Goal: Task Accomplishment & Management: Manage account settings

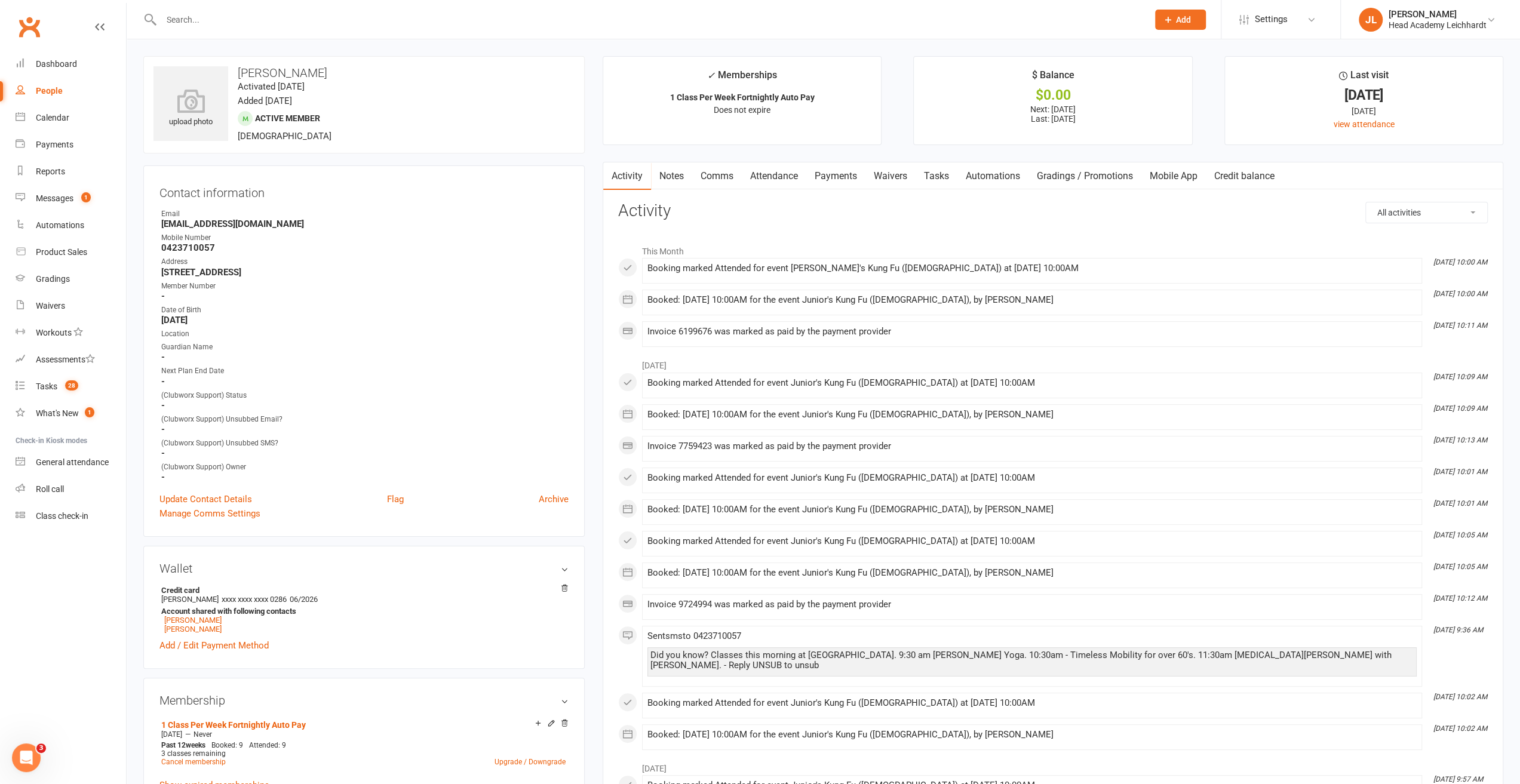
click at [312, 30] on div at bounding box center [641, 19] width 996 height 39
click at [315, 24] on input "text" at bounding box center [648, 20] width 982 height 17
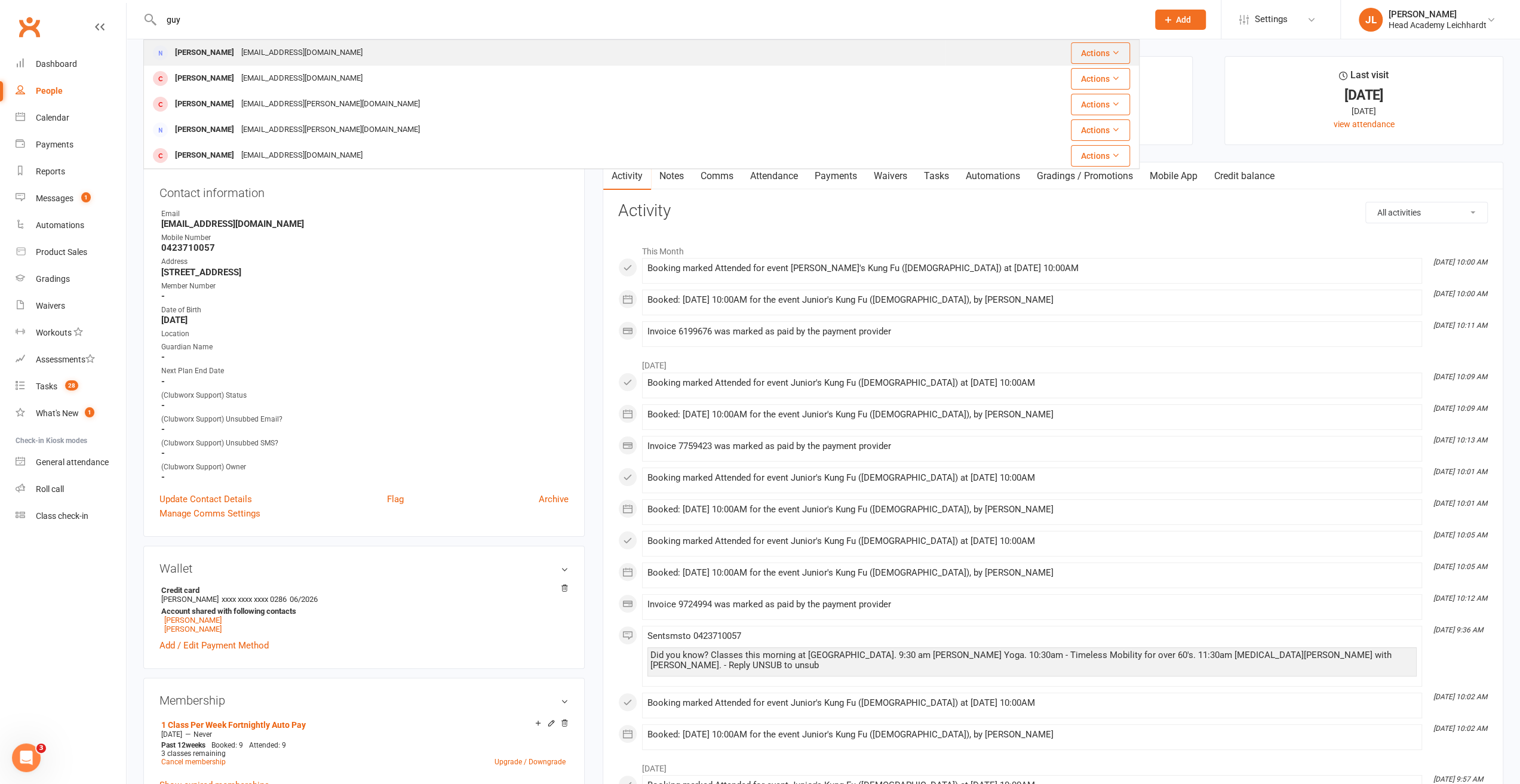
type input "guy"
click at [308, 57] on div "[PERSON_NAME] [EMAIL_ADDRESS][DOMAIN_NAME]" at bounding box center [545, 53] width 800 height 24
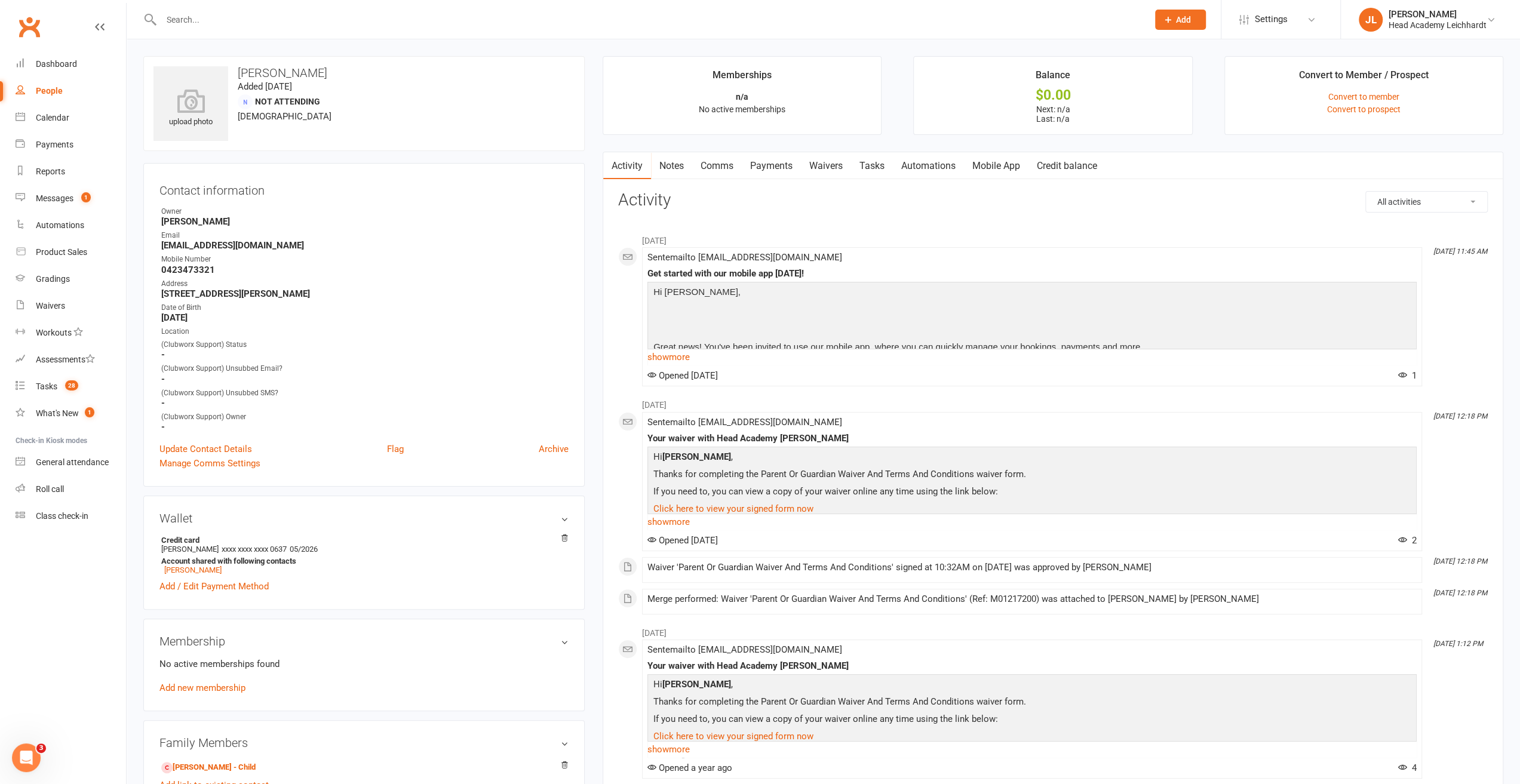
scroll to position [60, 0]
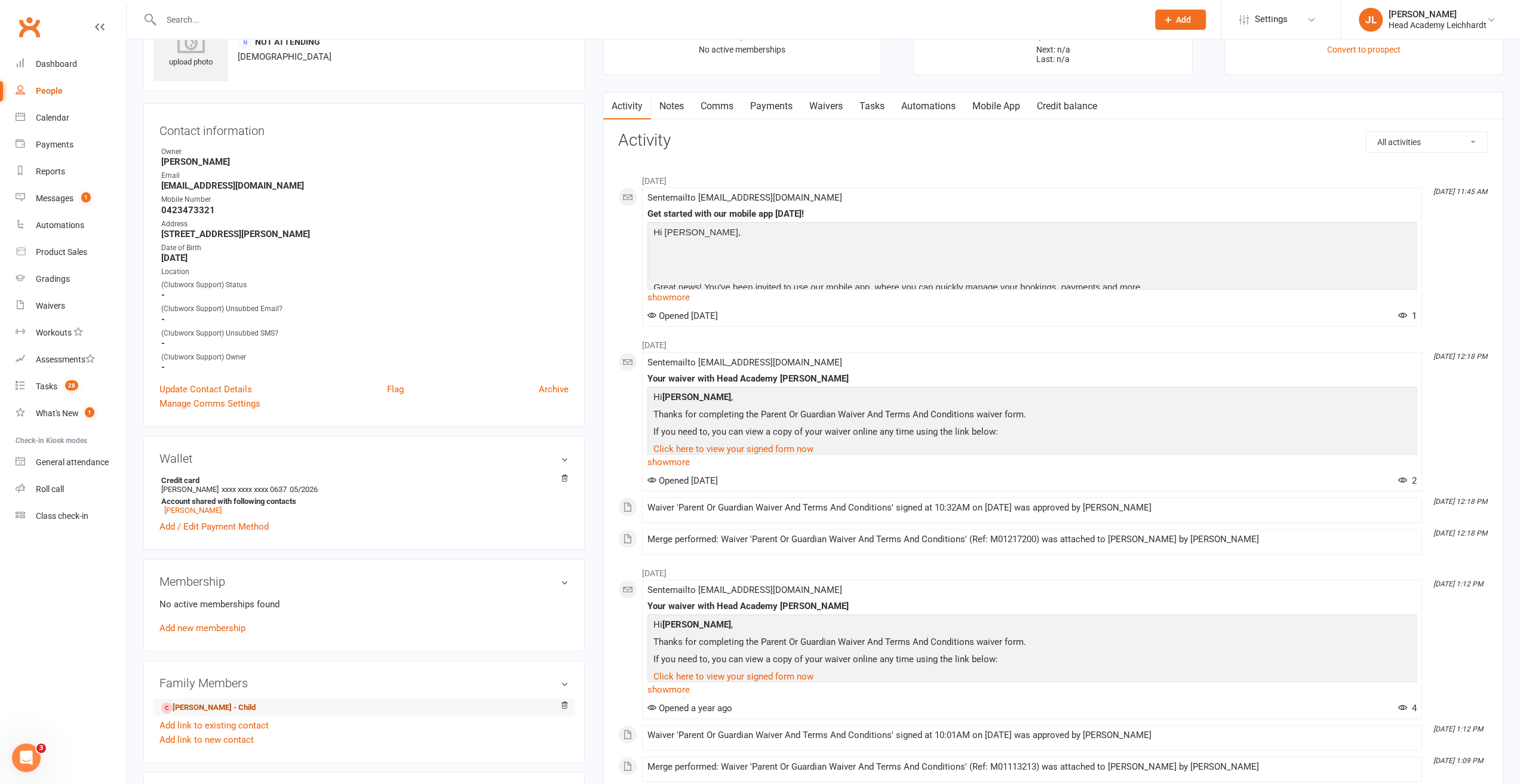
click at [236, 709] on link "[PERSON_NAME] - Child" at bounding box center [208, 708] width 94 height 13
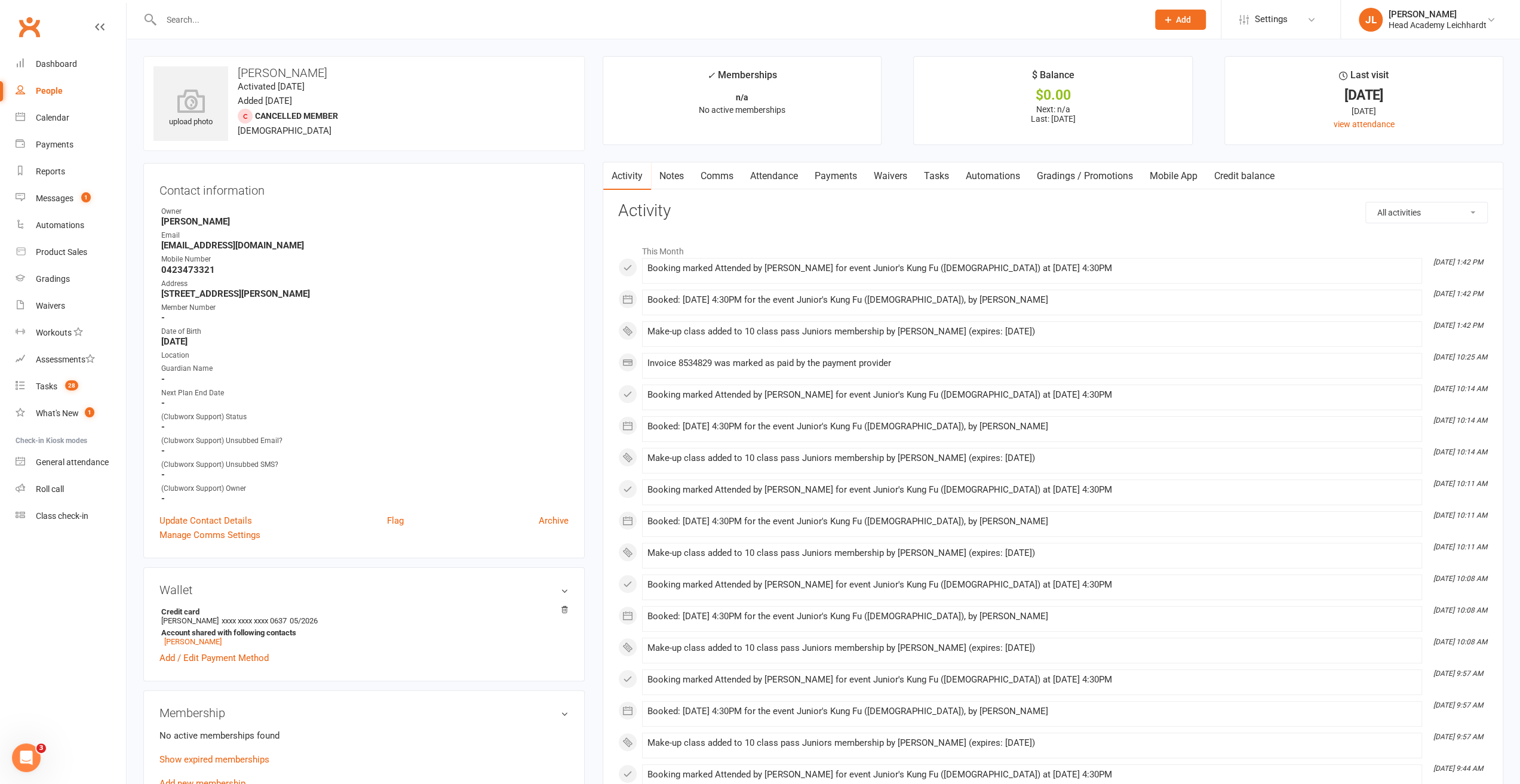
click at [852, 177] on link "Payments" at bounding box center [836, 176] width 59 height 28
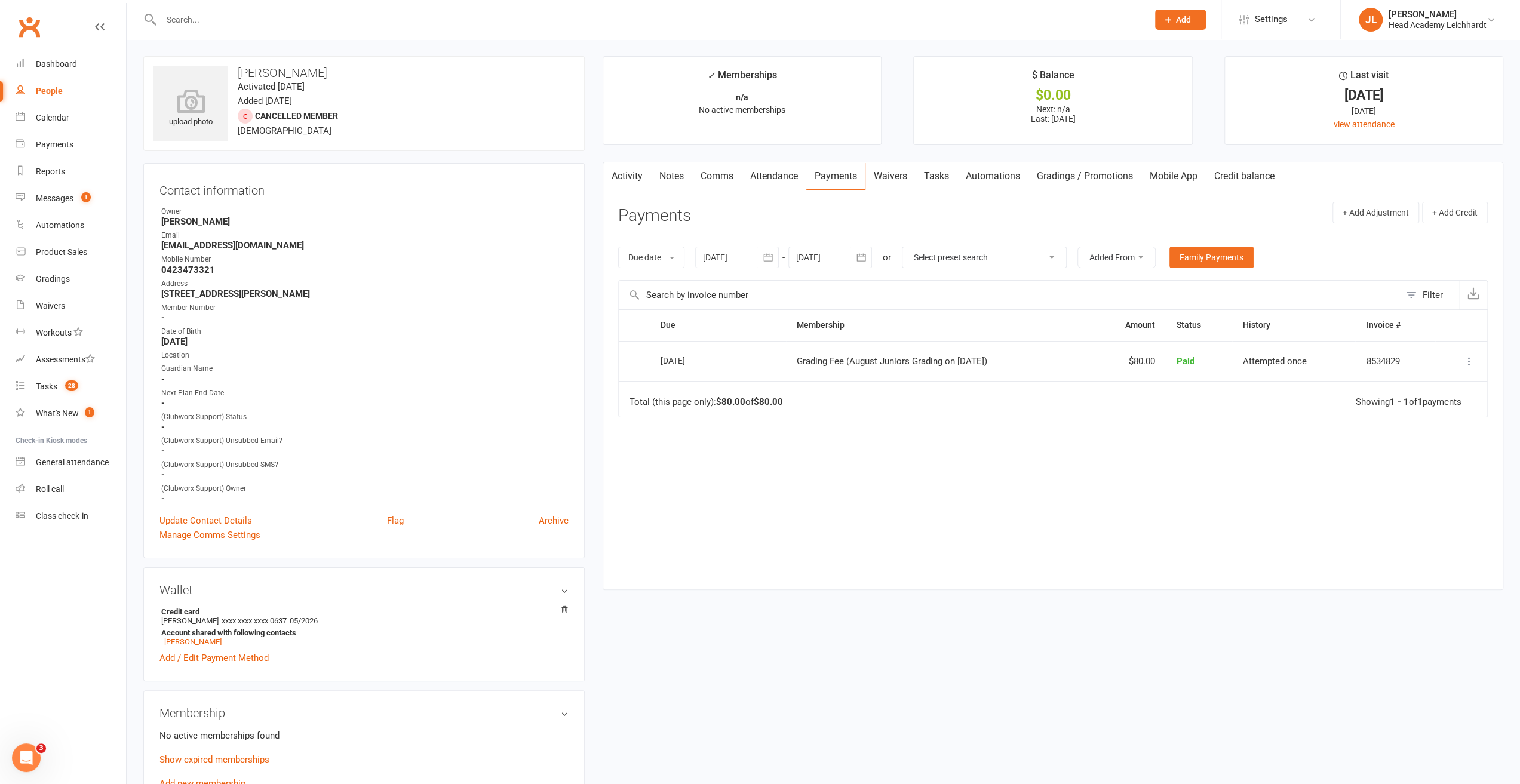
scroll to position [60, 0]
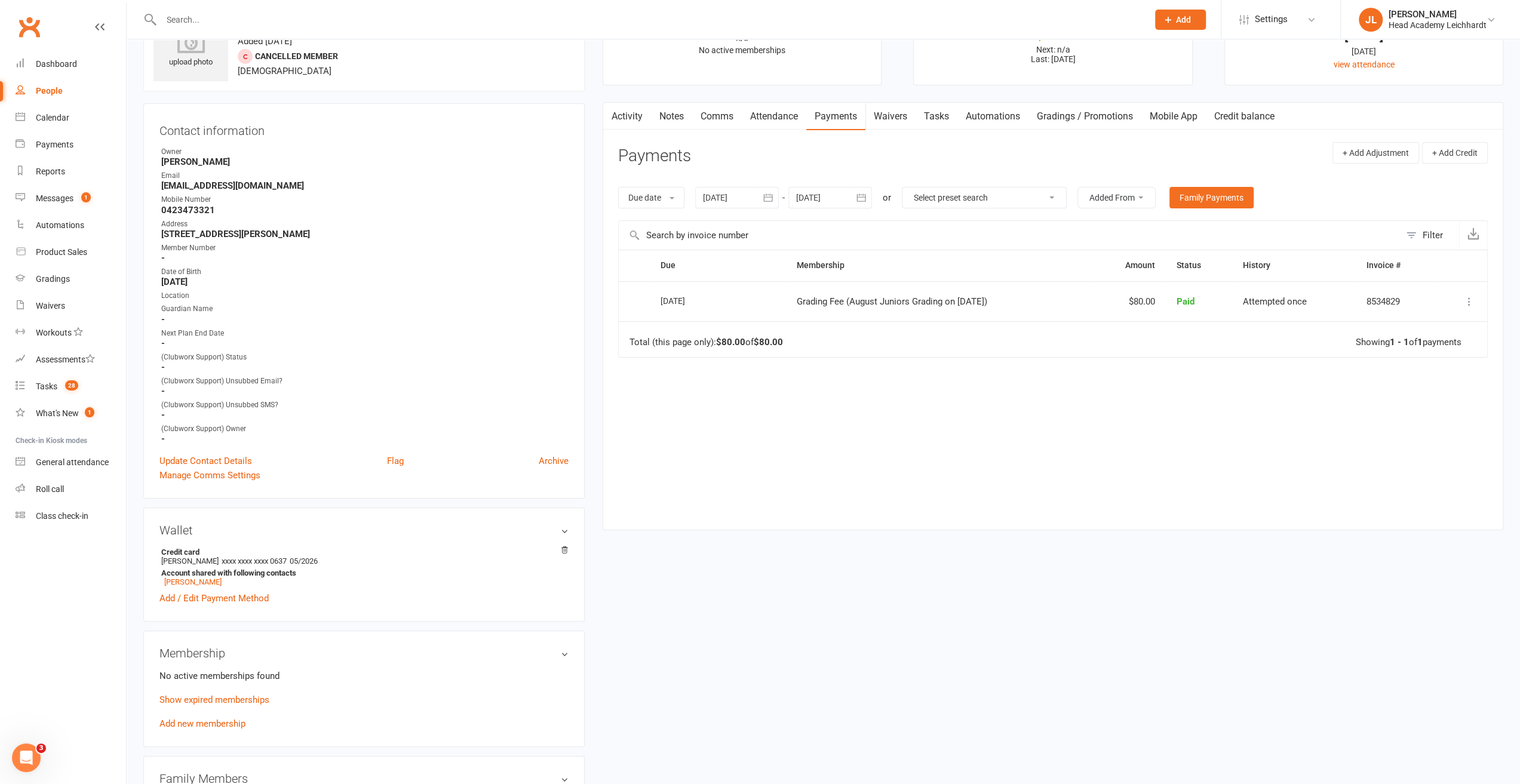
click at [225, 725] on link "Add new membership" at bounding box center [202, 724] width 86 height 11
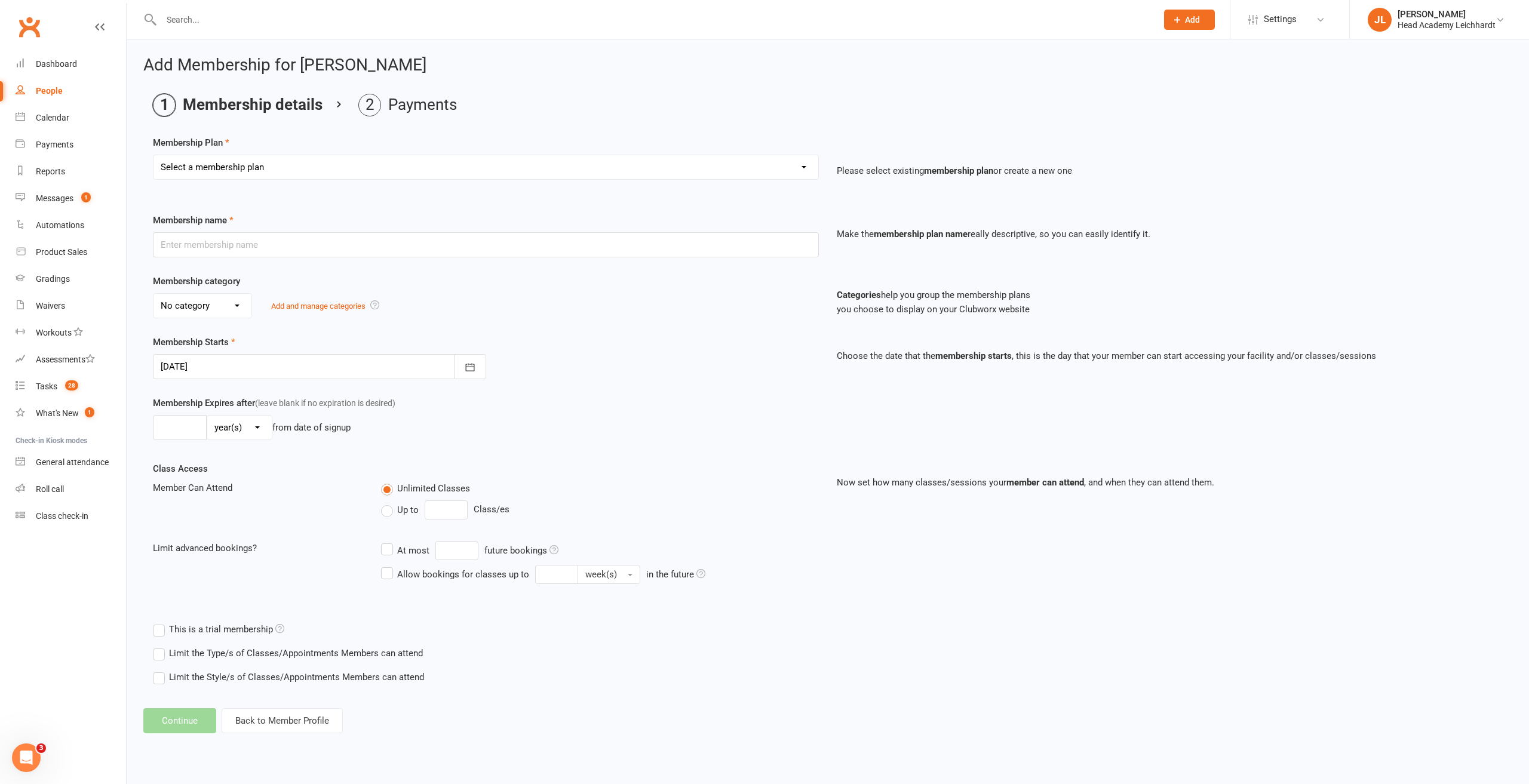
click at [468, 158] on select "Select a membership plan Create new Membership Plan 10 Class Pass Little Tigers…" at bounding box center [486, 167] width 665 height 24
select select "5"
click at [154, 155] on select "Select a membership plan Create new Membership Plan 10 Class Pass Little Tigers…" at bounding box center [486, 167] width 665 height 24
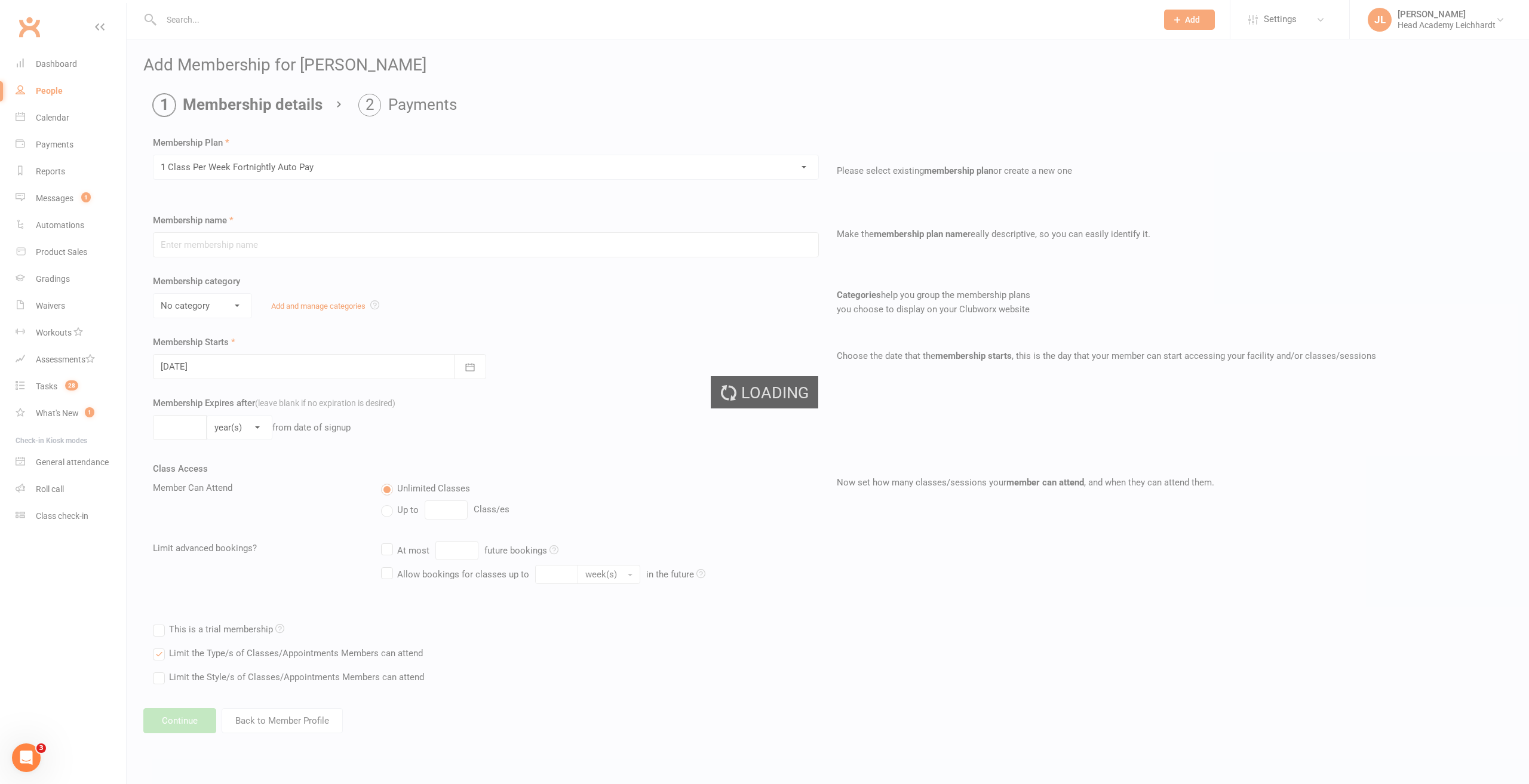
type input "1 Class Per Week Fortnightly Auto Pay"
select select "3"
type input "0"
type input "12"
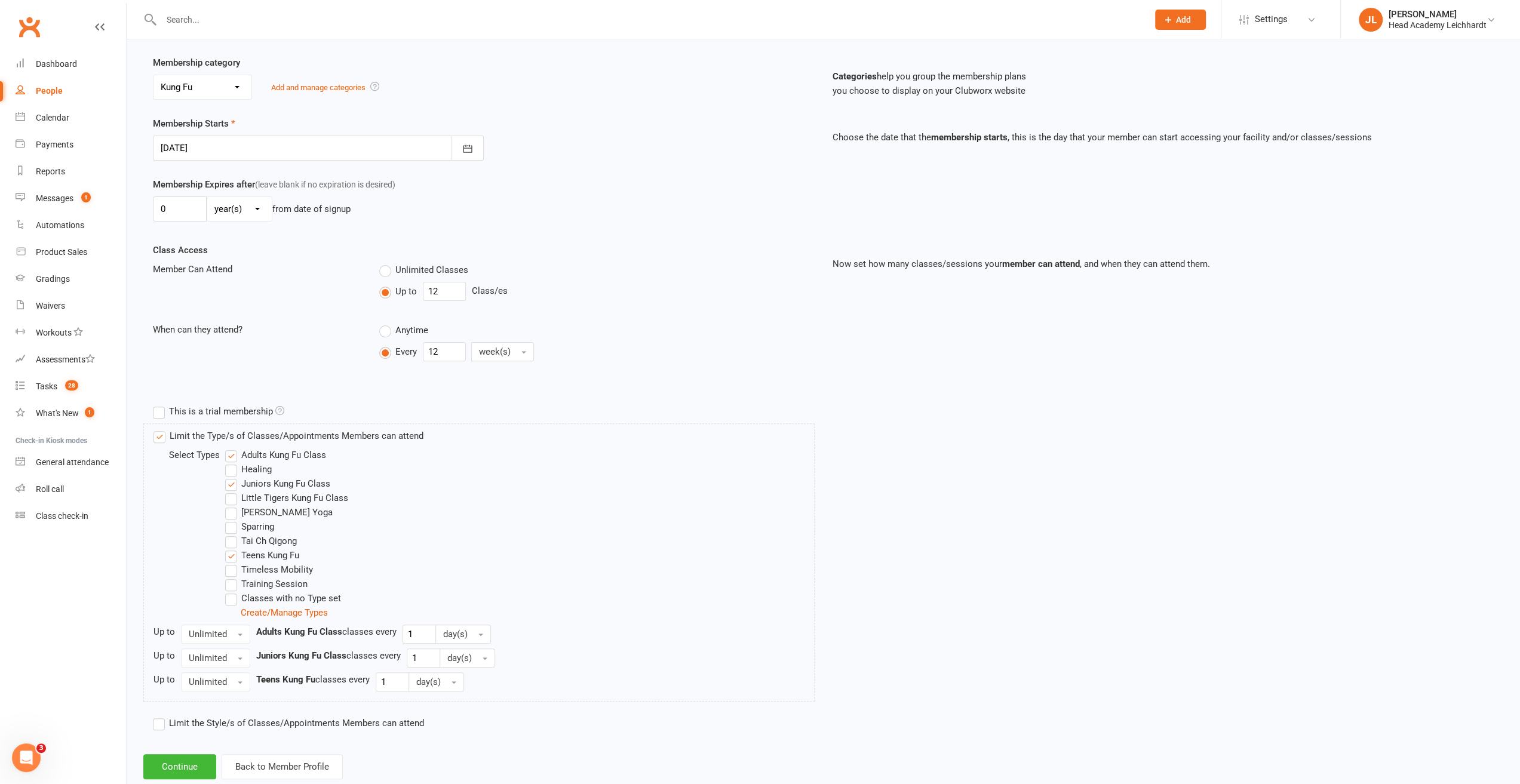
scroll to position [243, 0]
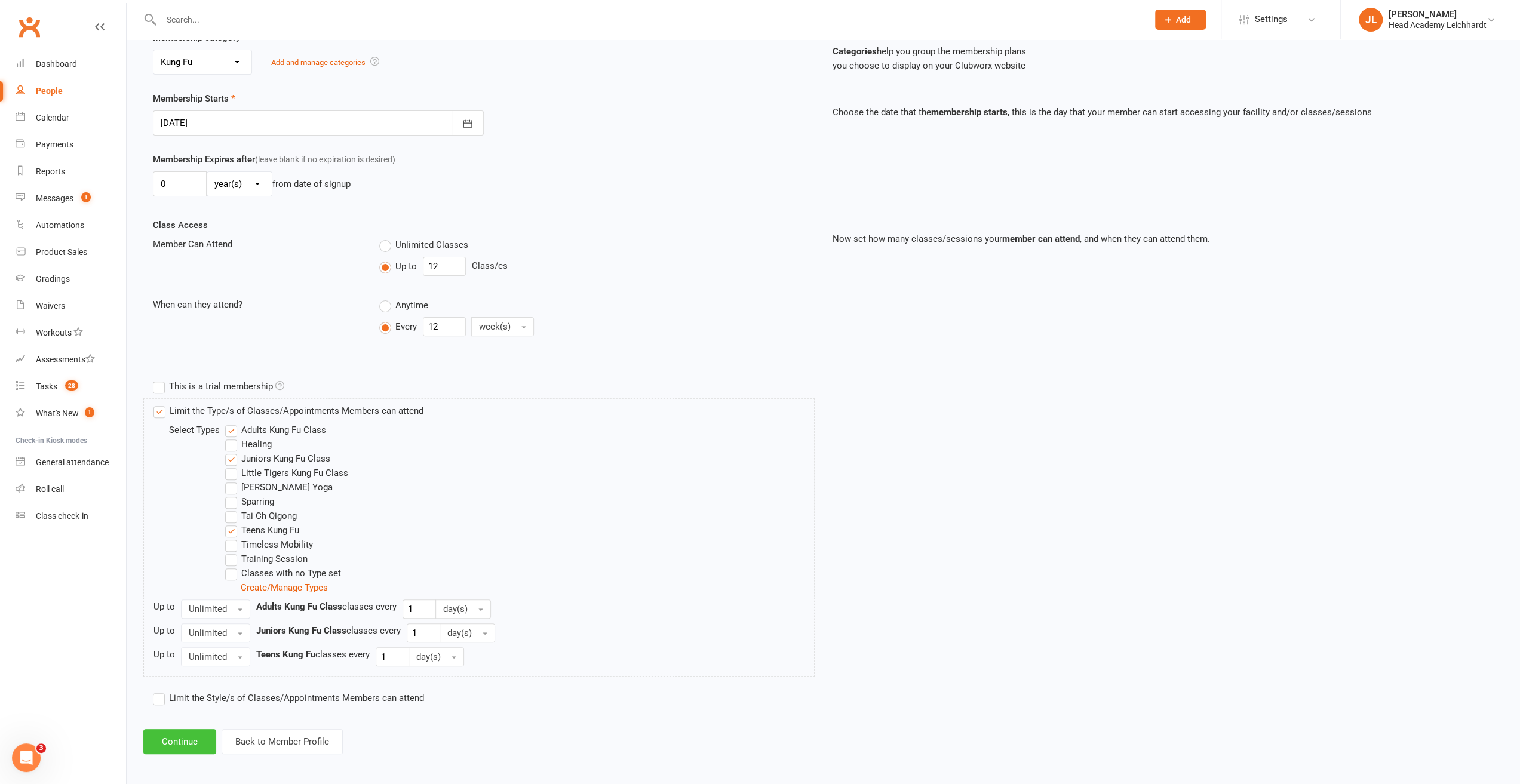
click at [190, 733] on button "Continue" at bounding box center [179, 741] width 73 height 25
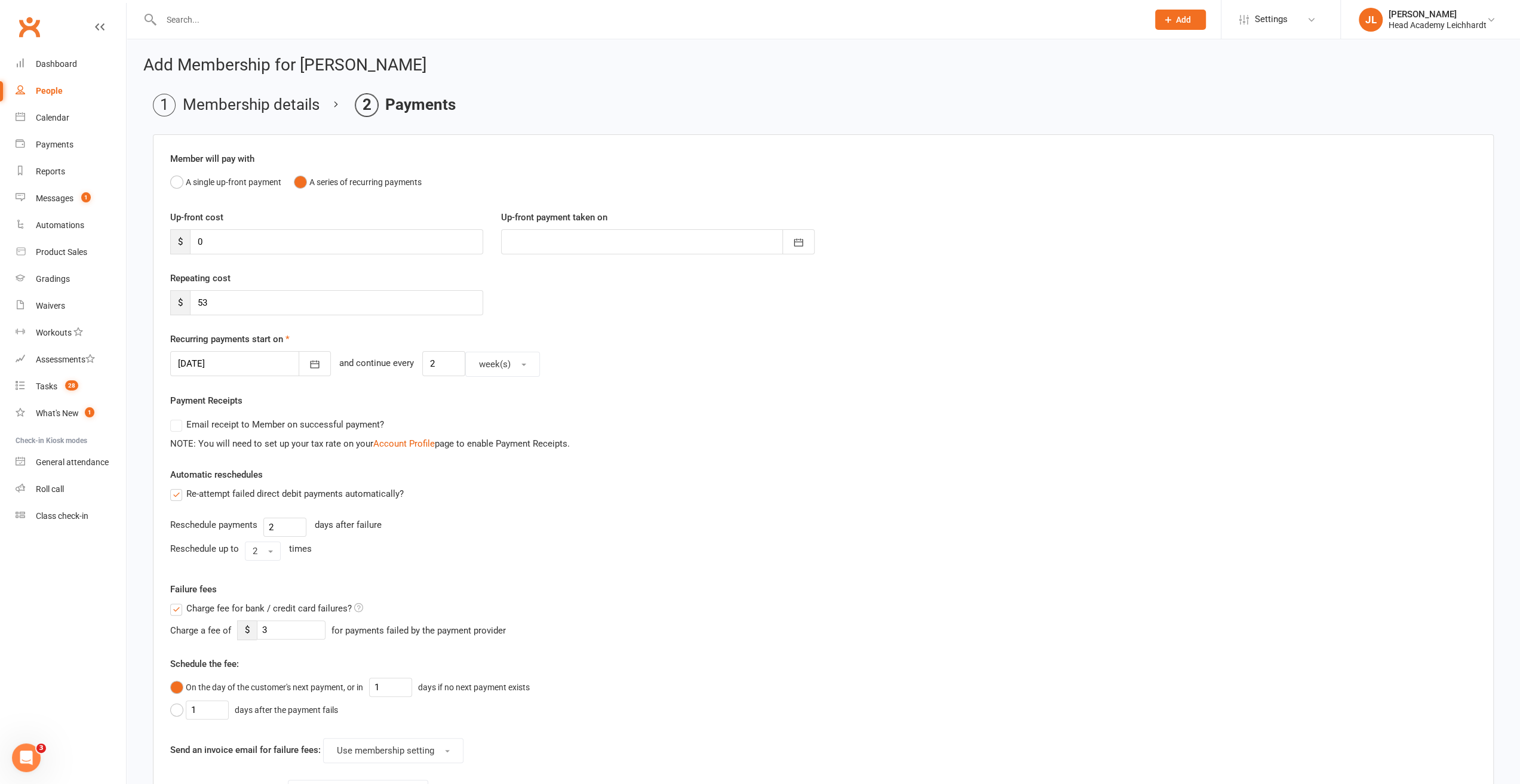
scroll to position [238, 0]
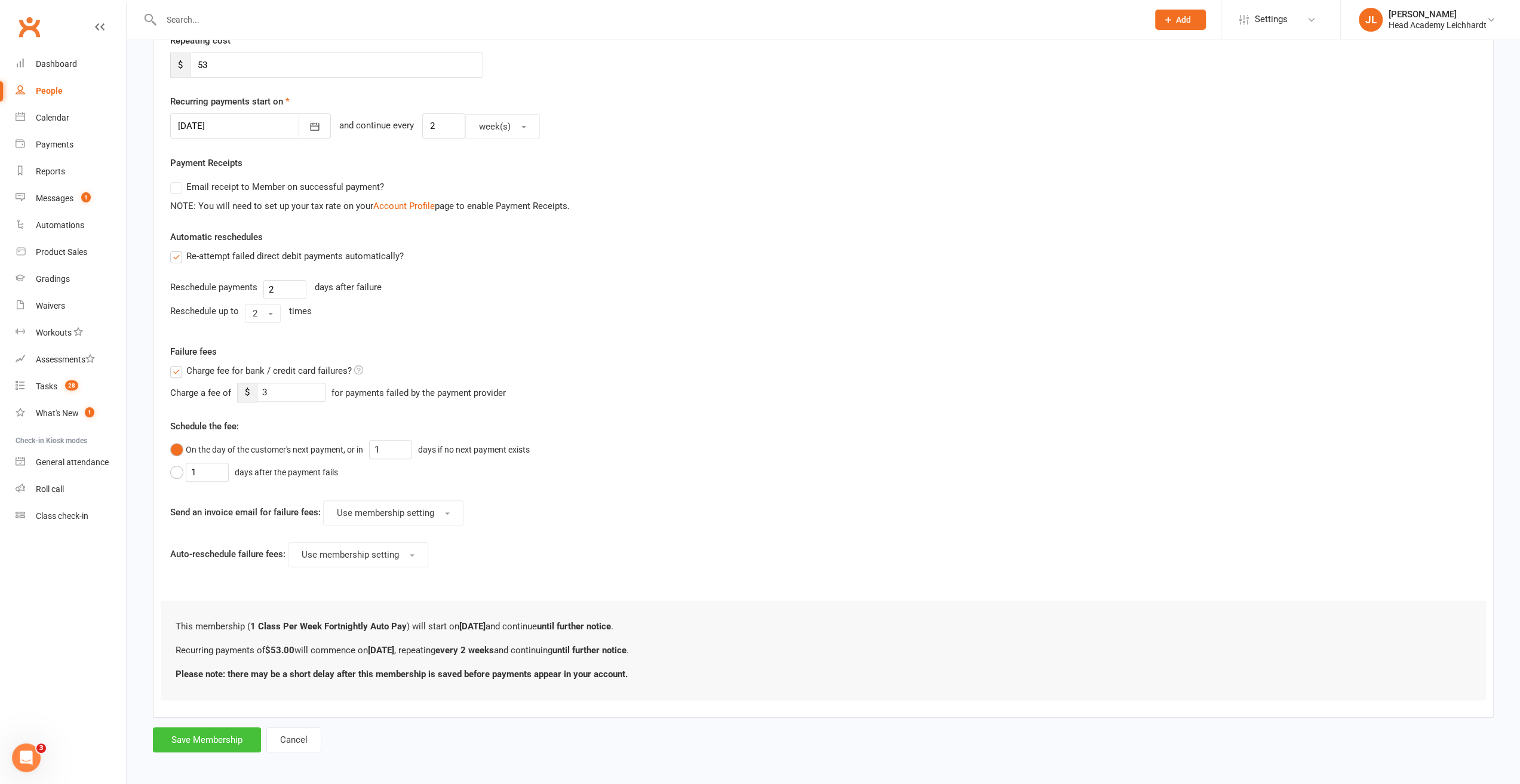
click at [189, 736] on button "Save Membership" at bounding box center [207, 740] width 108 height 25
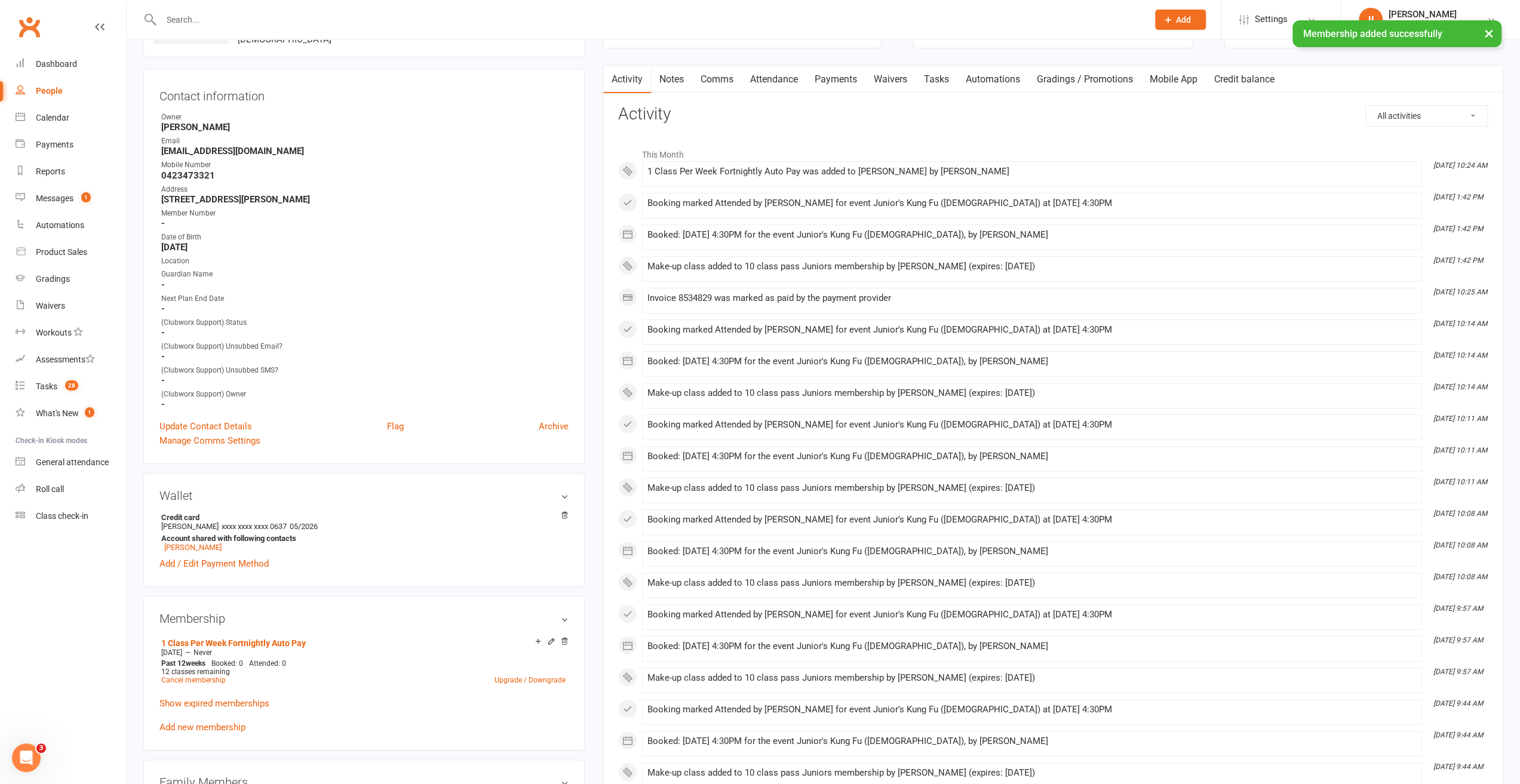
scroll to position [239, 0]
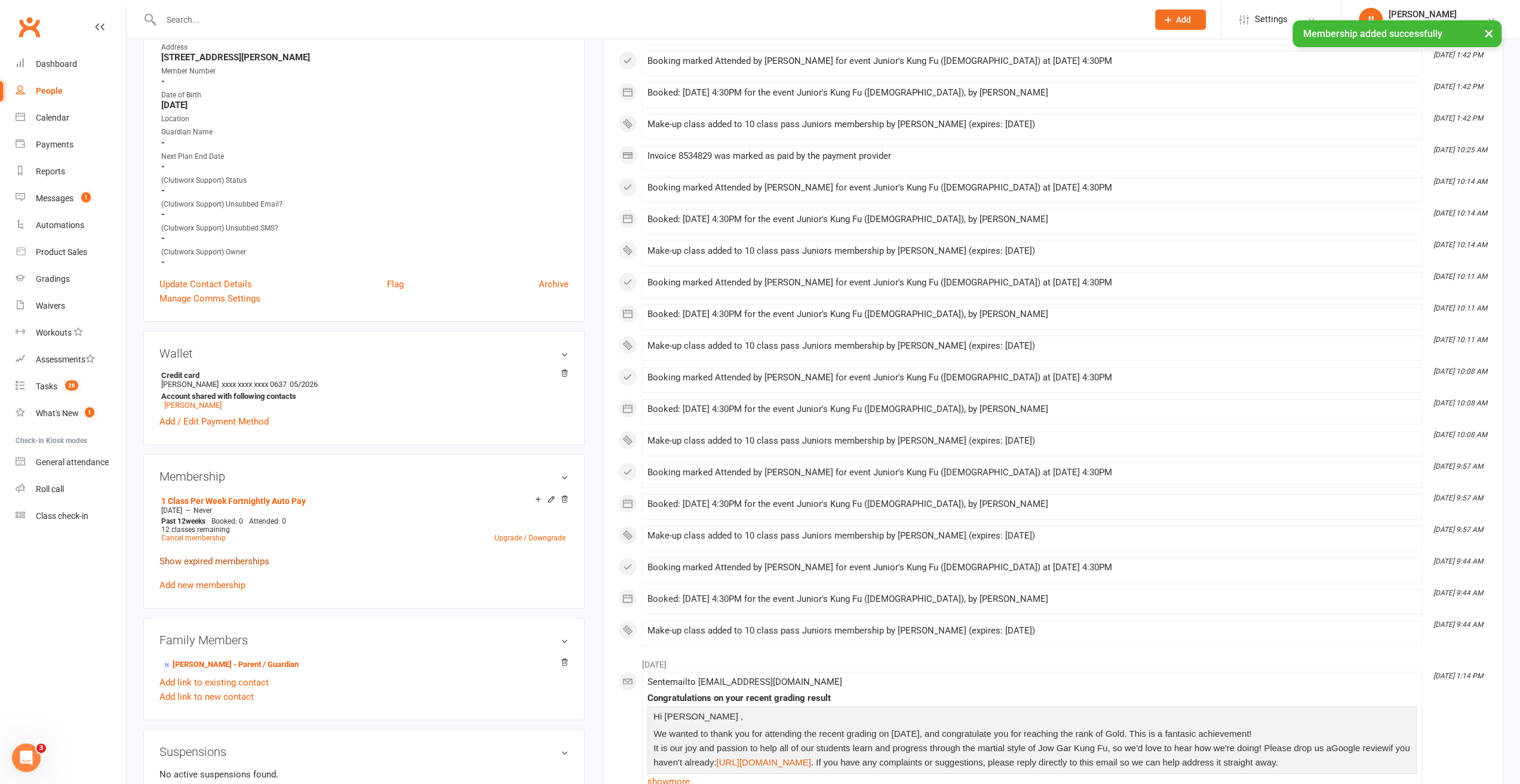
click at [217, 566] on link "Show expired memberships" at bounding box center [214, 561] width 110 height 11
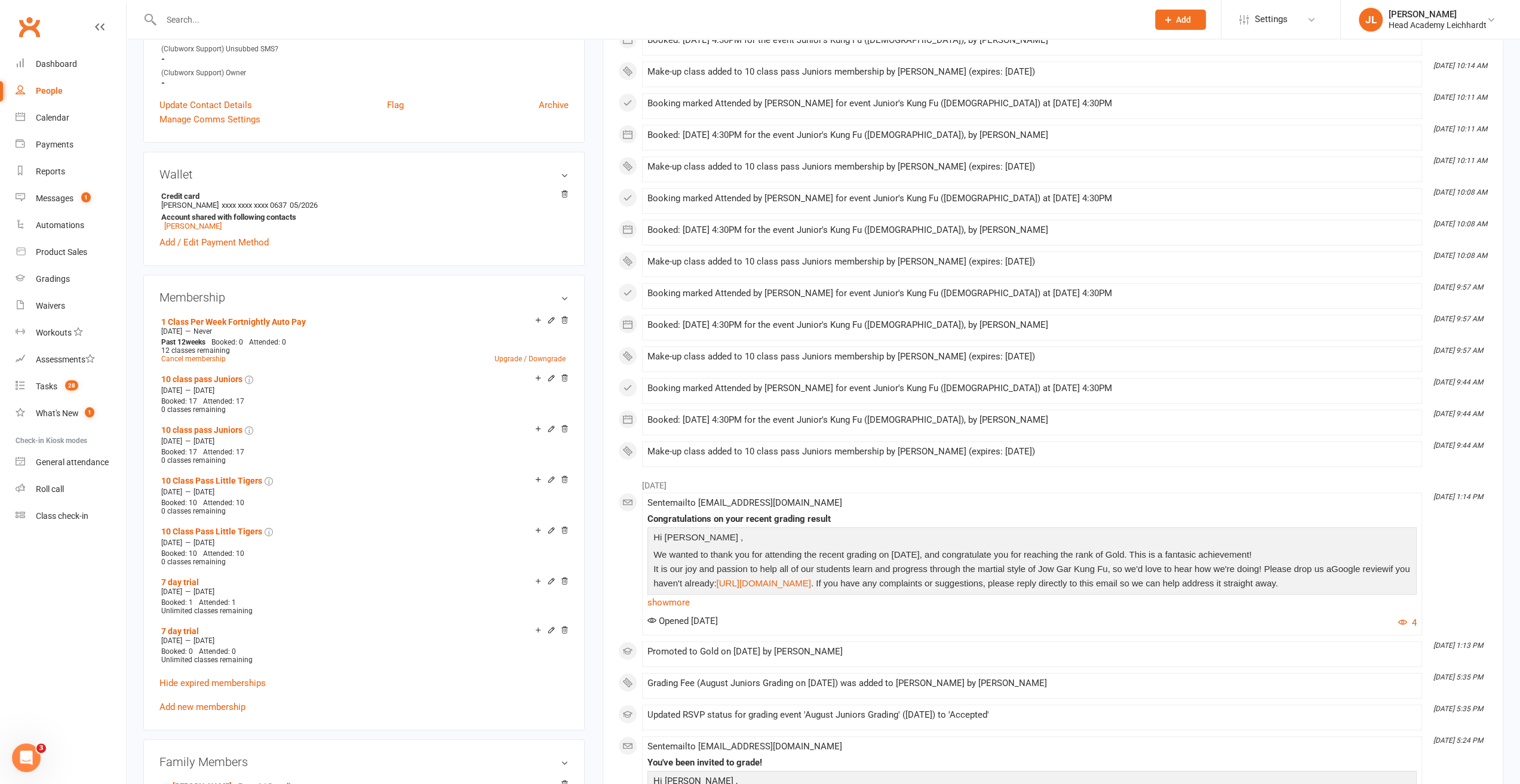
scroll to position [537, 0]
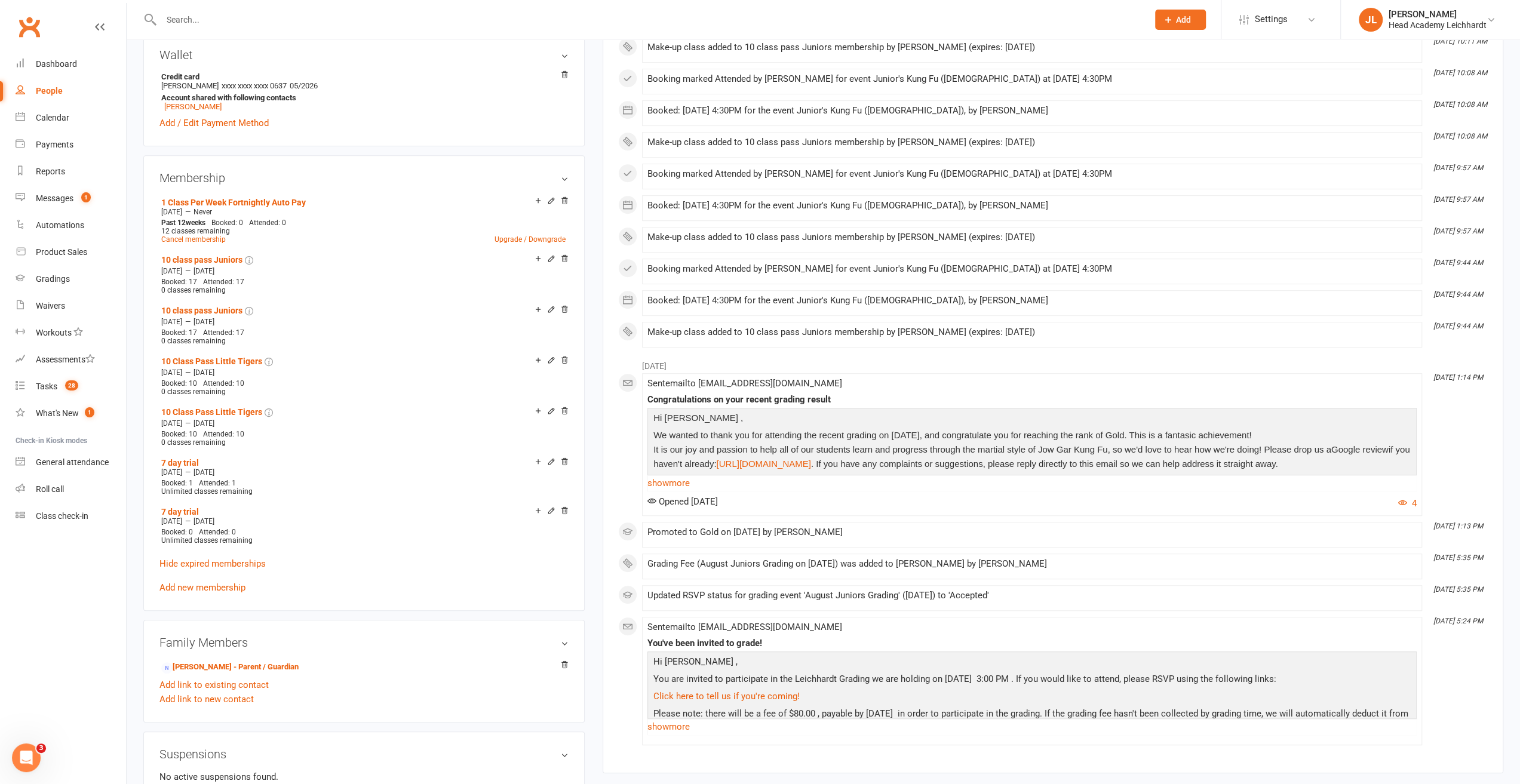
click at [384, 145] on div "Wallet Credit card [PERSON_NAME] xxxx xxxx xxxx 0637 05/2026 Account shared wit…" at bounding box center [364, 89] width 441 height 114
click at [601, 17] on input "text" at bounding box center [648, 20] width 982 height 17
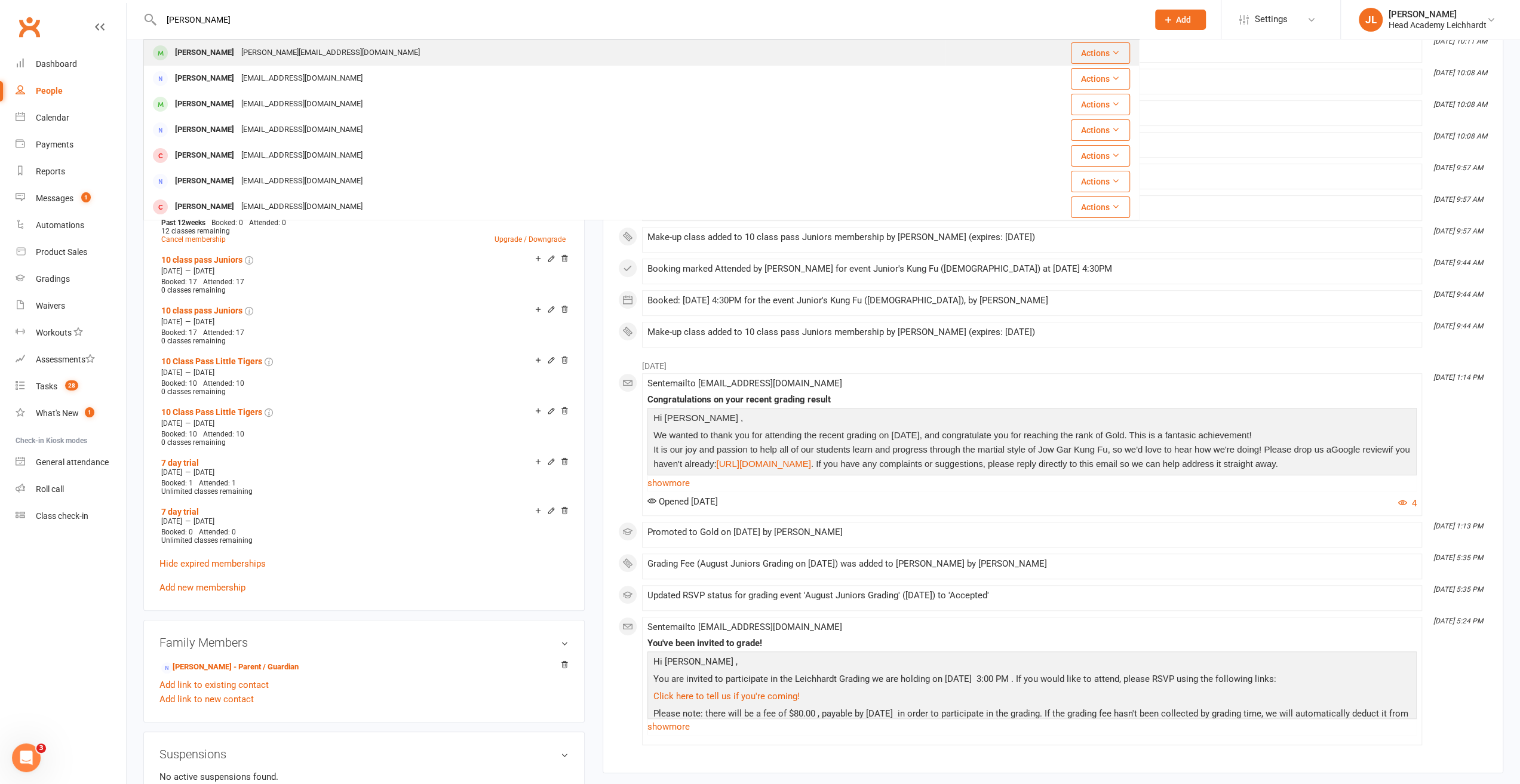
type input "[PERSON_NAME]"
click at [467, 42] on div "[PERSON_NAME] [PERSON_NAME][EMAIL_ADDRESS][DOMAIN_NAME]" at bounding box center [545, 53] width 800 height 24
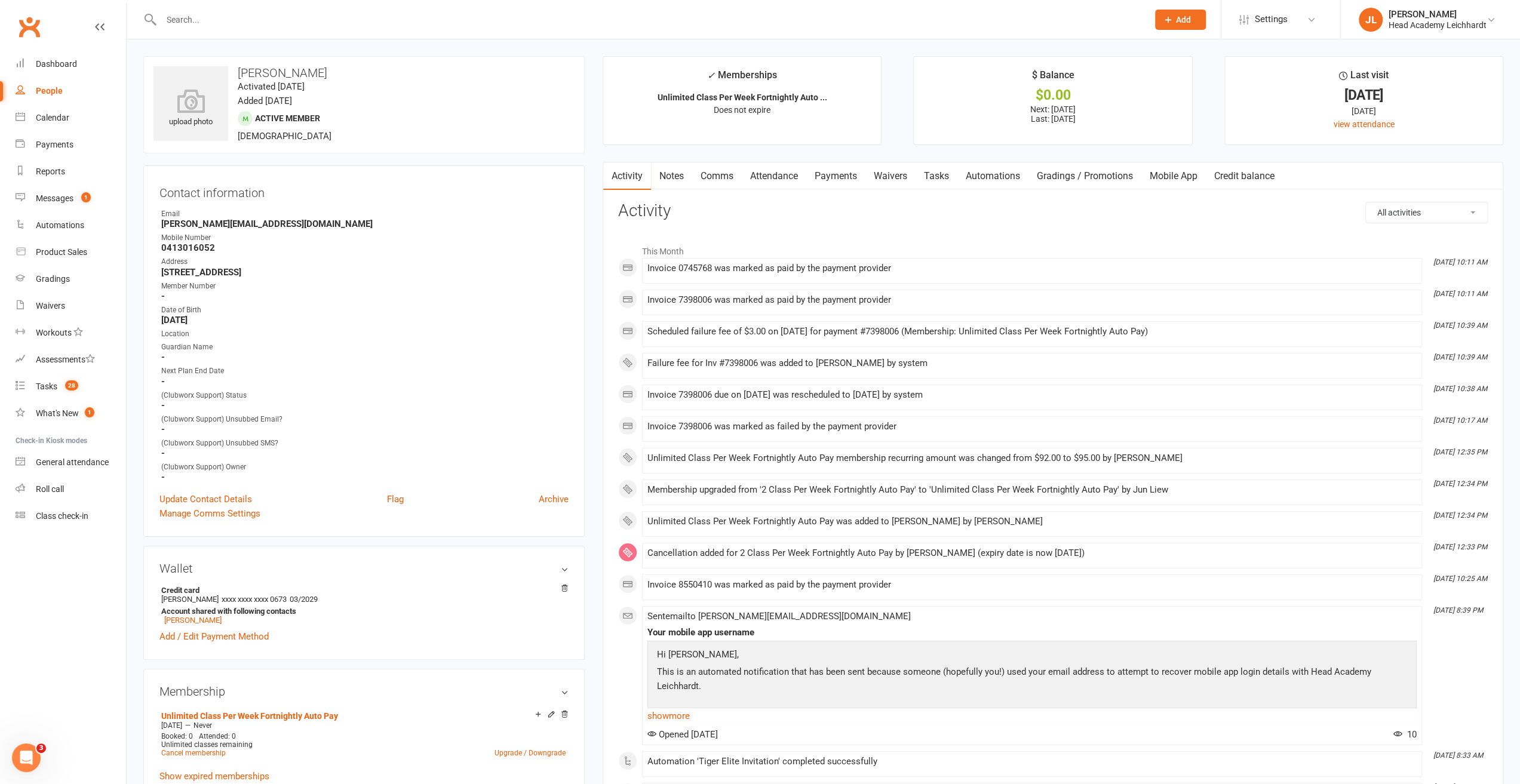
click at [831, 167] on link "Payments" at bounding box center [836, 176] width 59 height 28
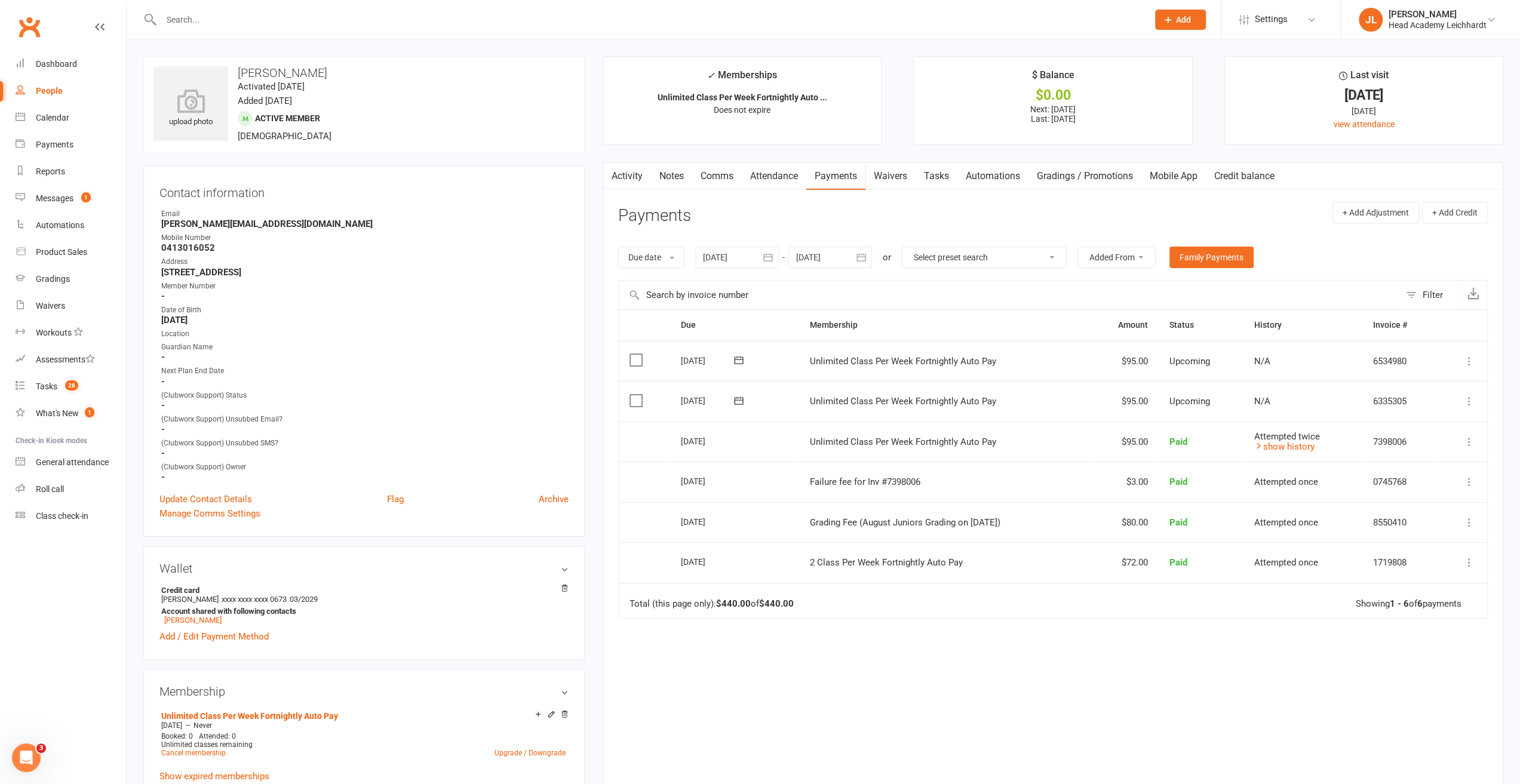
click at [1468, 399] on icon at bounding box center [1469, 401] width 12 height 12
click at [1400, 503] on link "Skip" at bounding box center [1405, 496] width 141 height 24
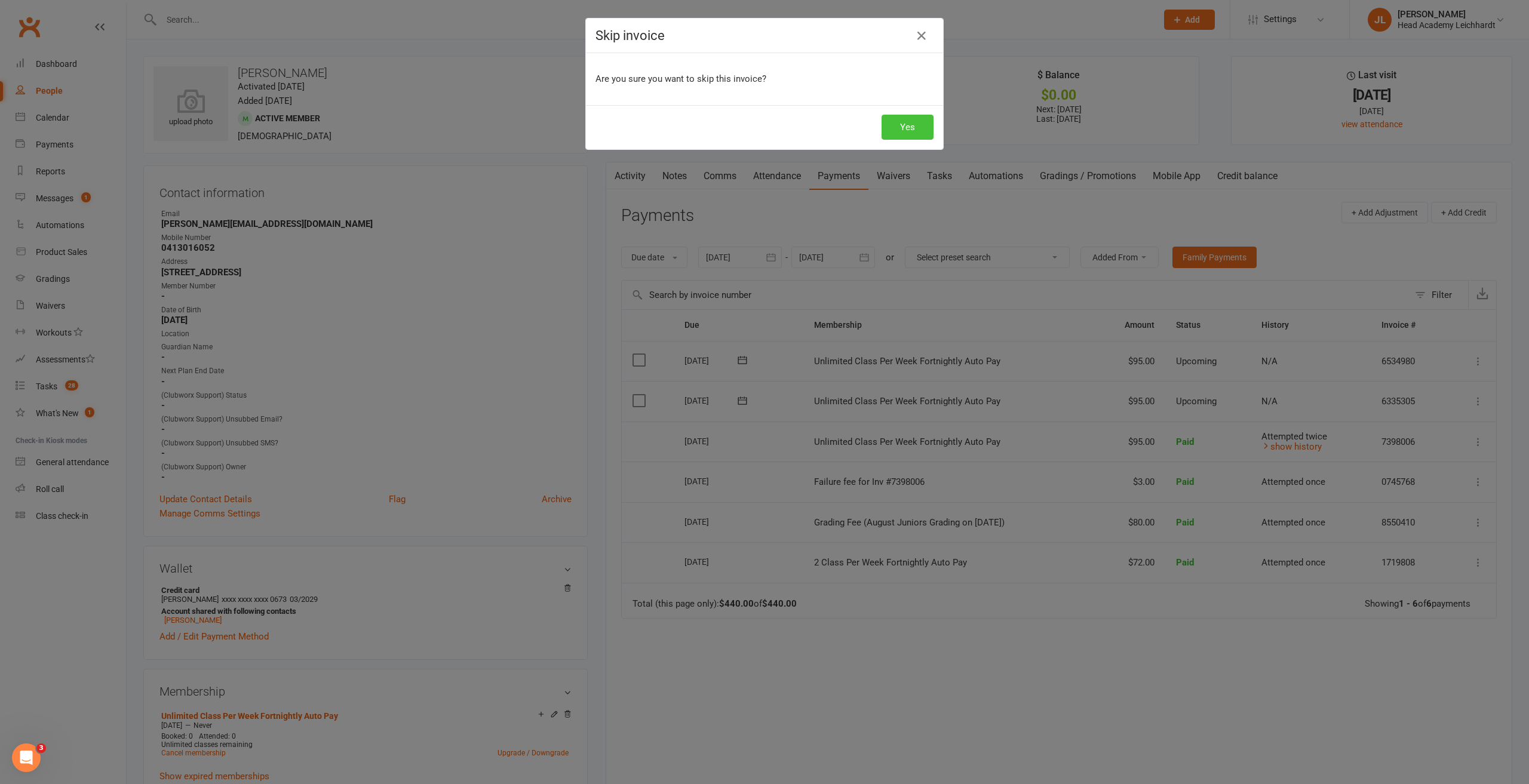
click at [903, 127] on button "Yes" at bounding box center [907, 127] width 52 height 25
